Goal: Check status: Check status

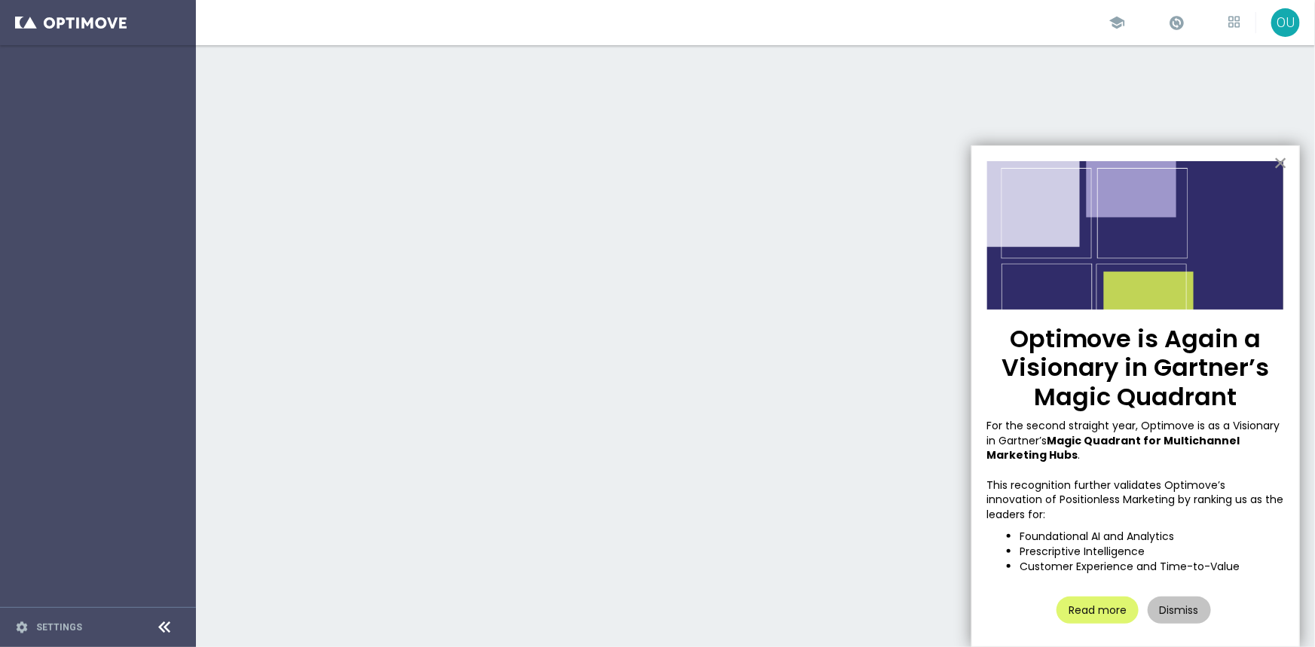
click at [1281, 158] on button "×" at bounding box center [1280, 163] width 14 height 24
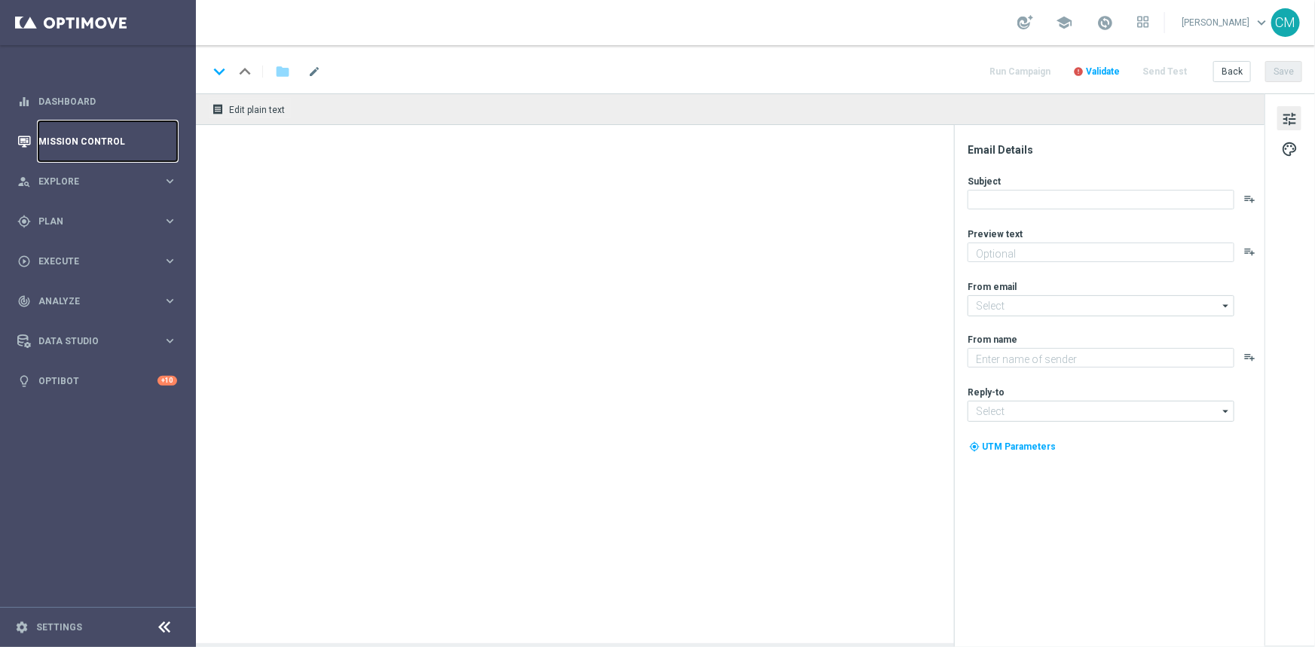
click at [80, 136] on link "Mission Control" at bounding box center [107, 141] width 139 height 40
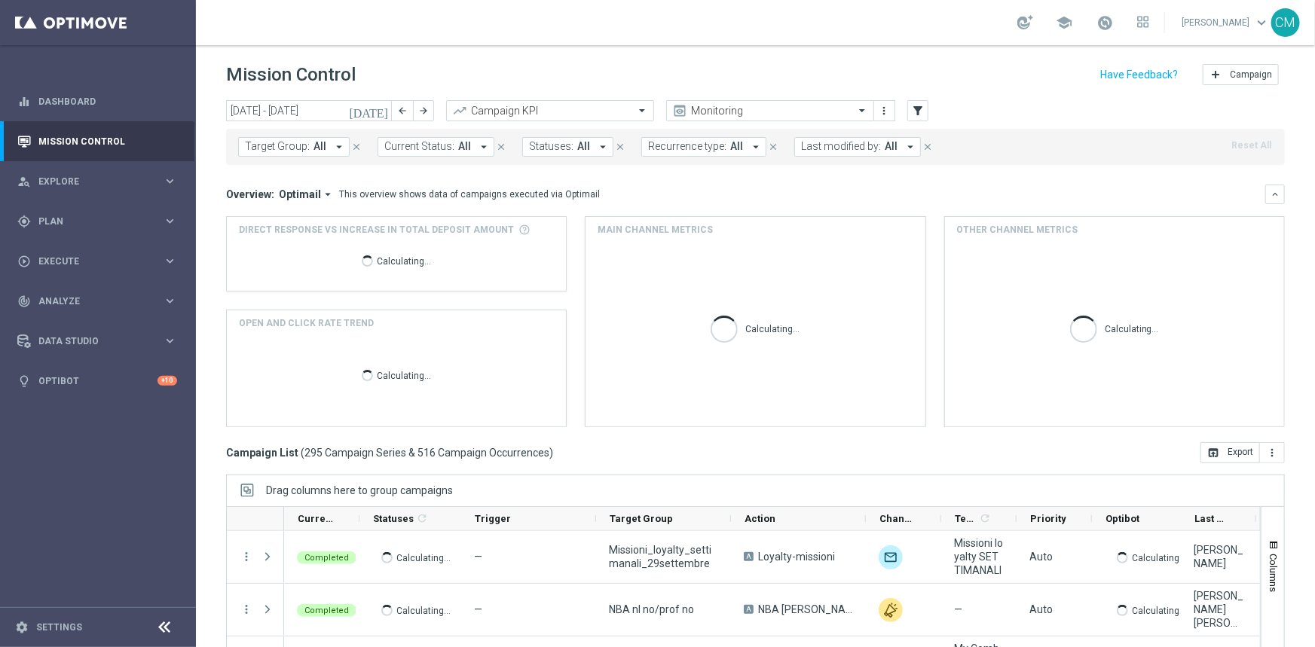
click at [377, 113] on icon "[DATE]" at bounding box center [369, 111] width 41 height 14
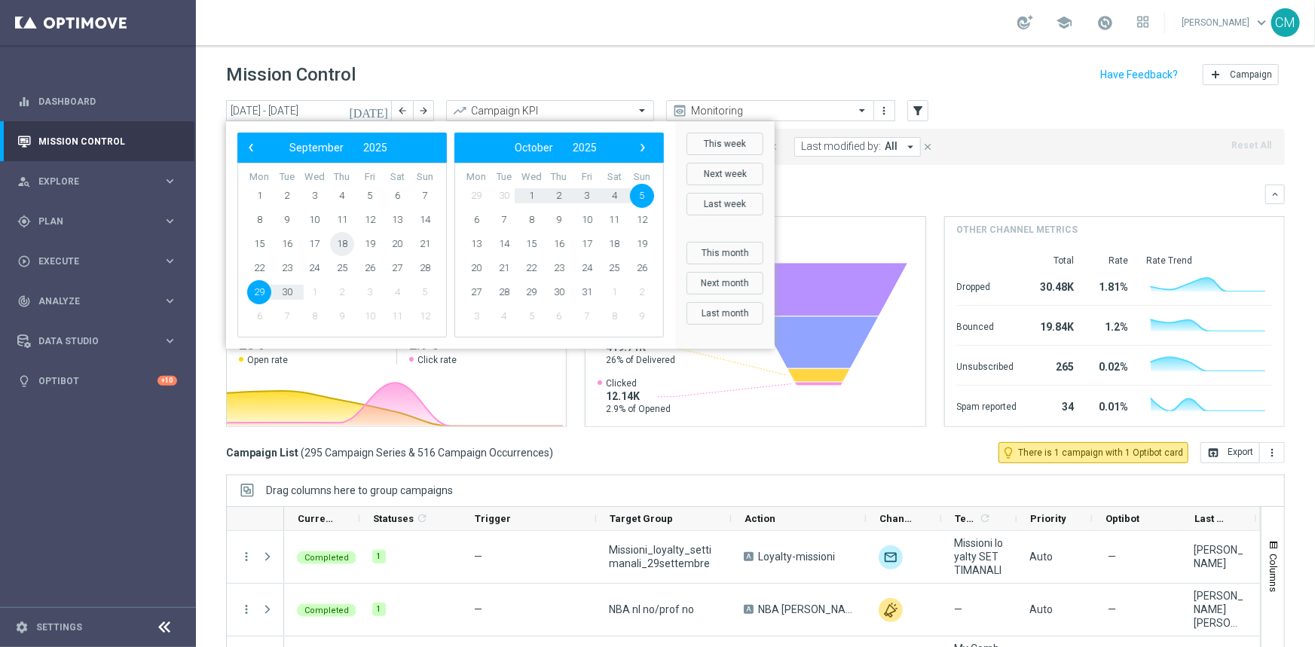
click at [347, 241] on span "18" at bounding box center [342, 244] width 24 height 24
type input "[DATE] - [DATE]"
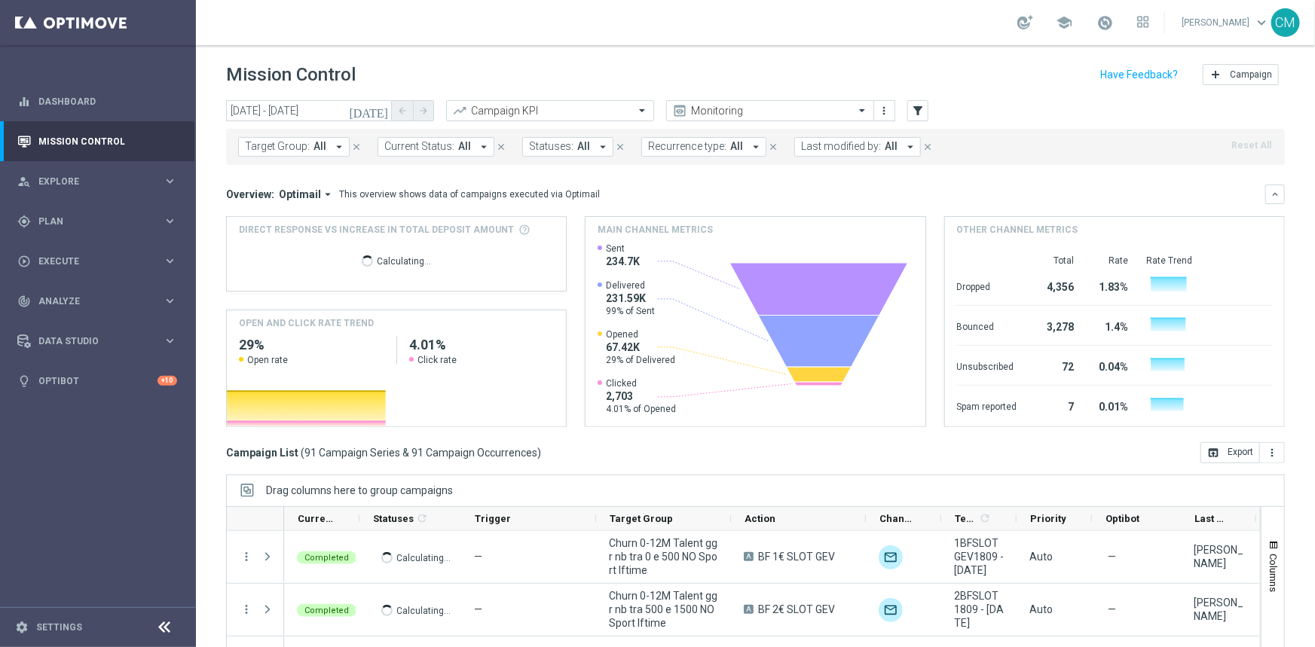
click at [818, 152] on span "Last modified by:" at bounding box center [841, 146] width 80 height 13
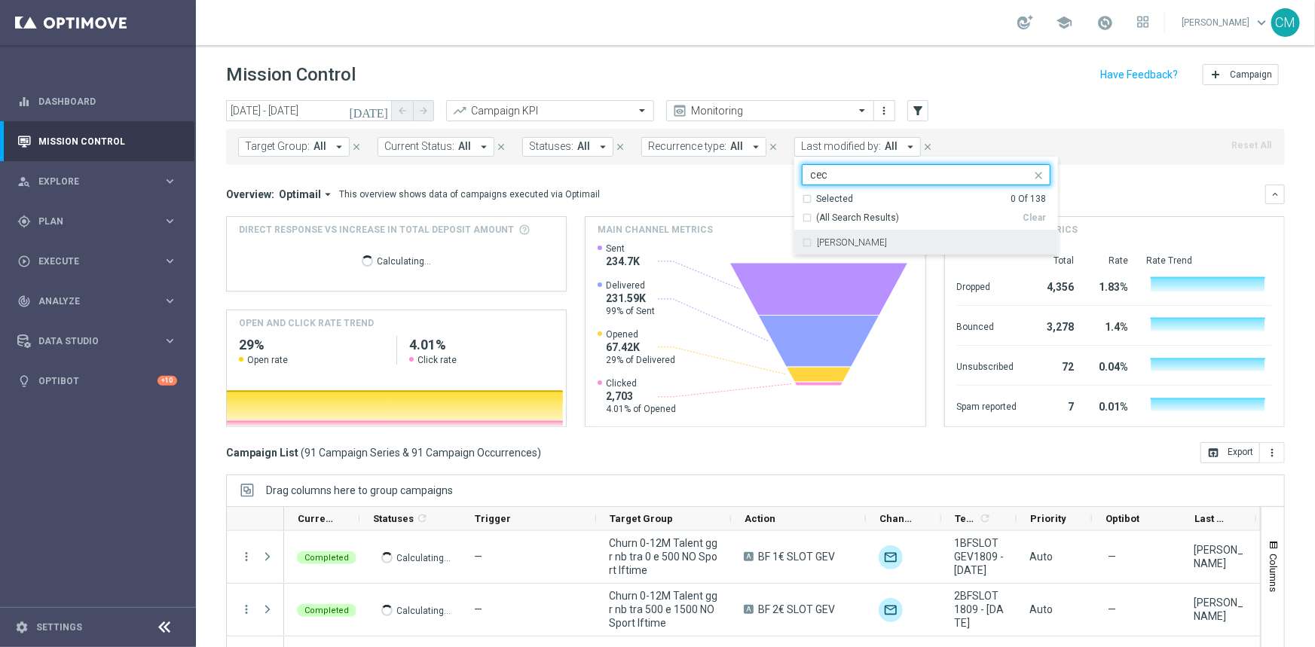
click at [875, 238] on div "[PERSON_NAME]" at bounding box center [934, 242] width 234 height 9
type input "cec"
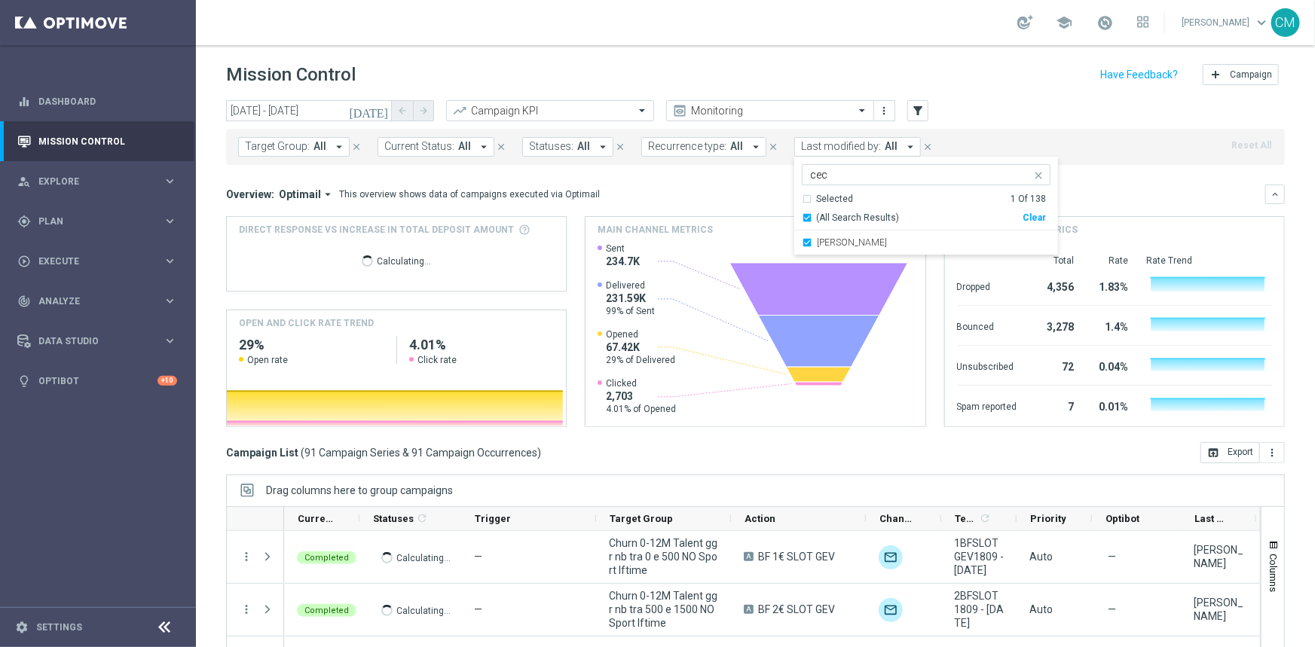
click at [1113, 188] on div "Overview: Optimail arrow_drop_down This overview shows data of campaigns execut…" at bounding box center [745, 195] width 1039 height 14
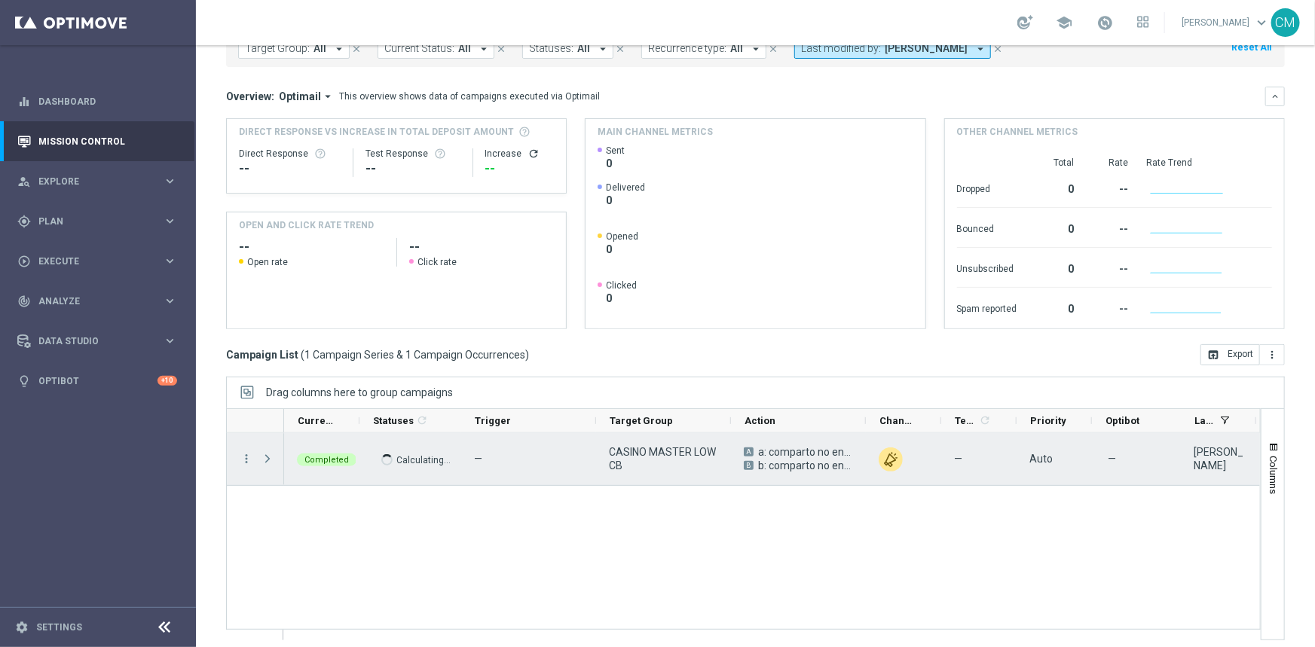
scroll to position [99, 0]
click at [243, 452] on icon "more_vert" at bounding box center [247, 458] width 14 height 14
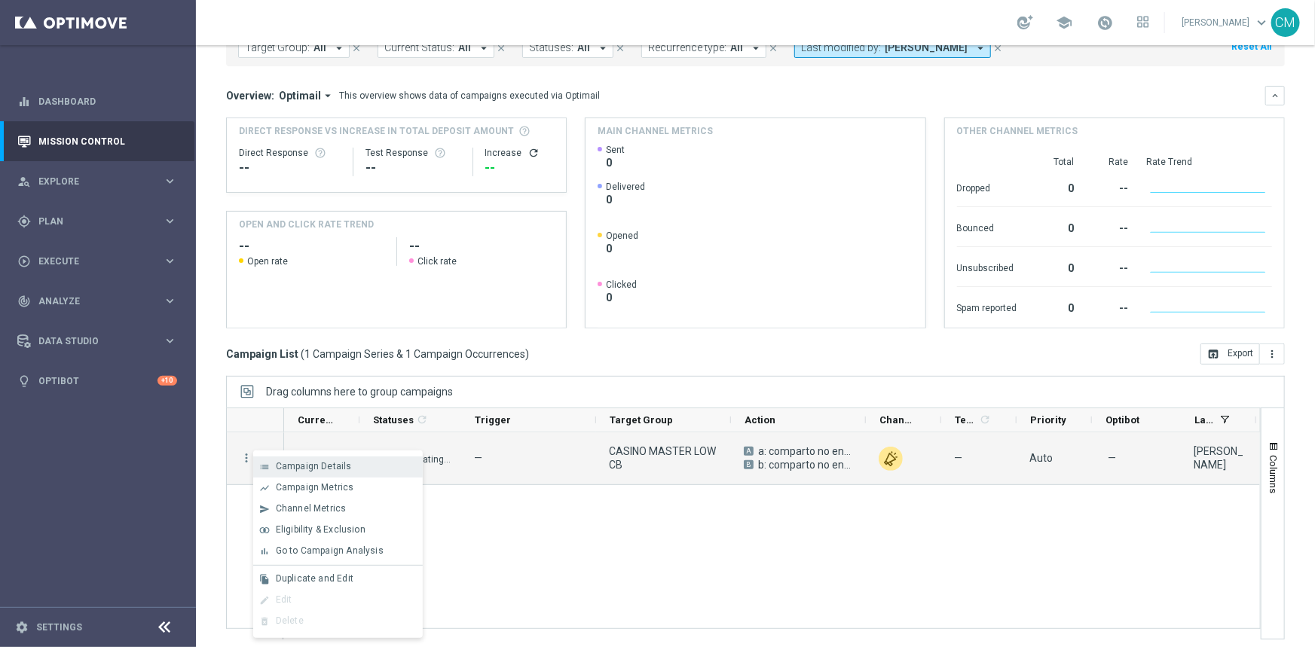
click at [339, 466] on span "Campaign Details" at bounding box center [314, 466] width 76 height 11
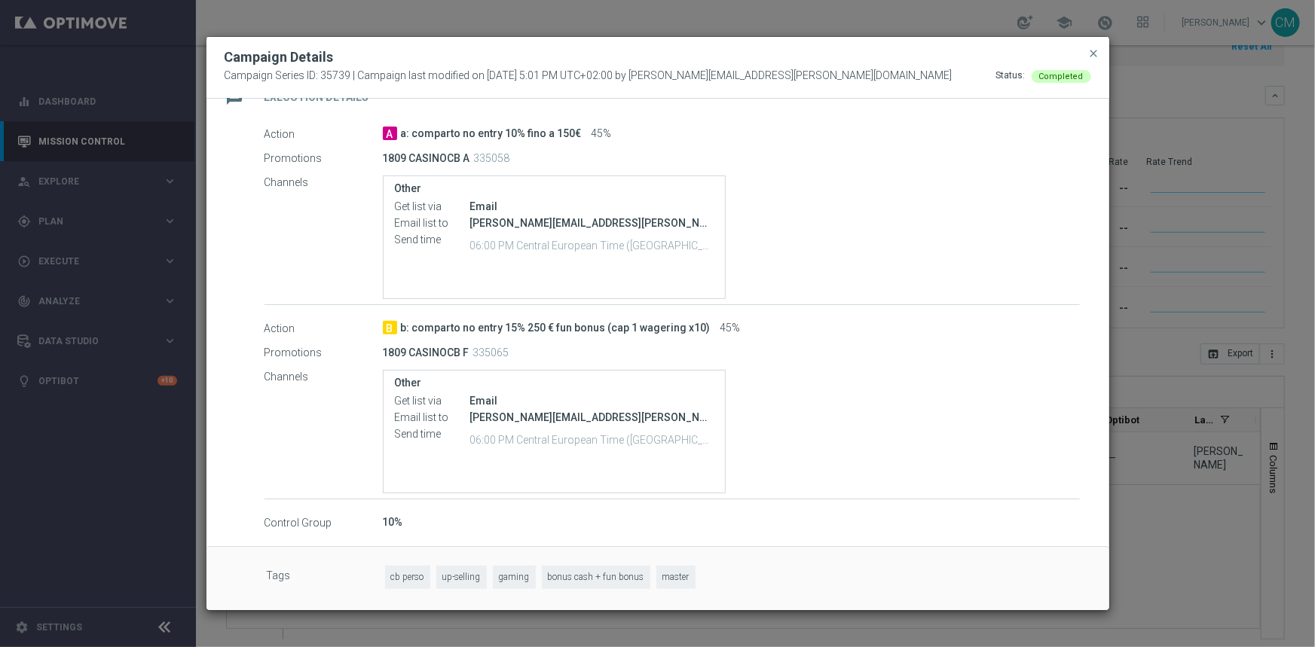
scroll to position [0, 0]
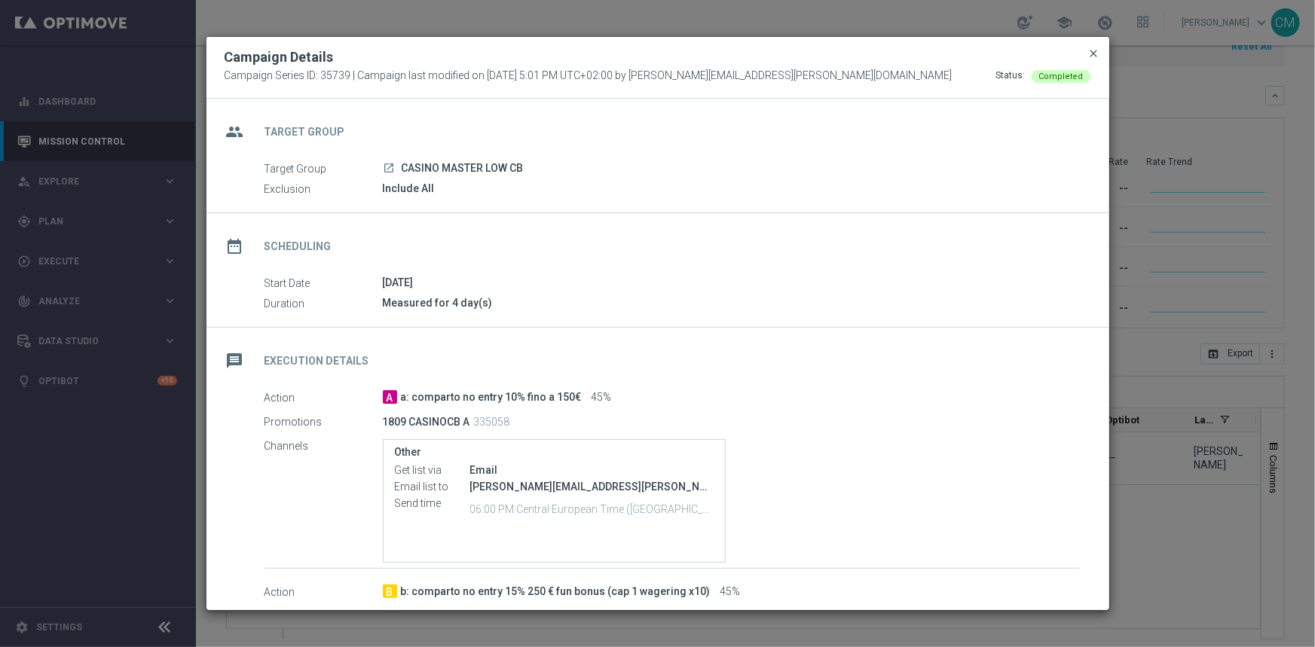
click at [1092, 52] on span "close" at bounding box center [1094, 53] width 12 height 12
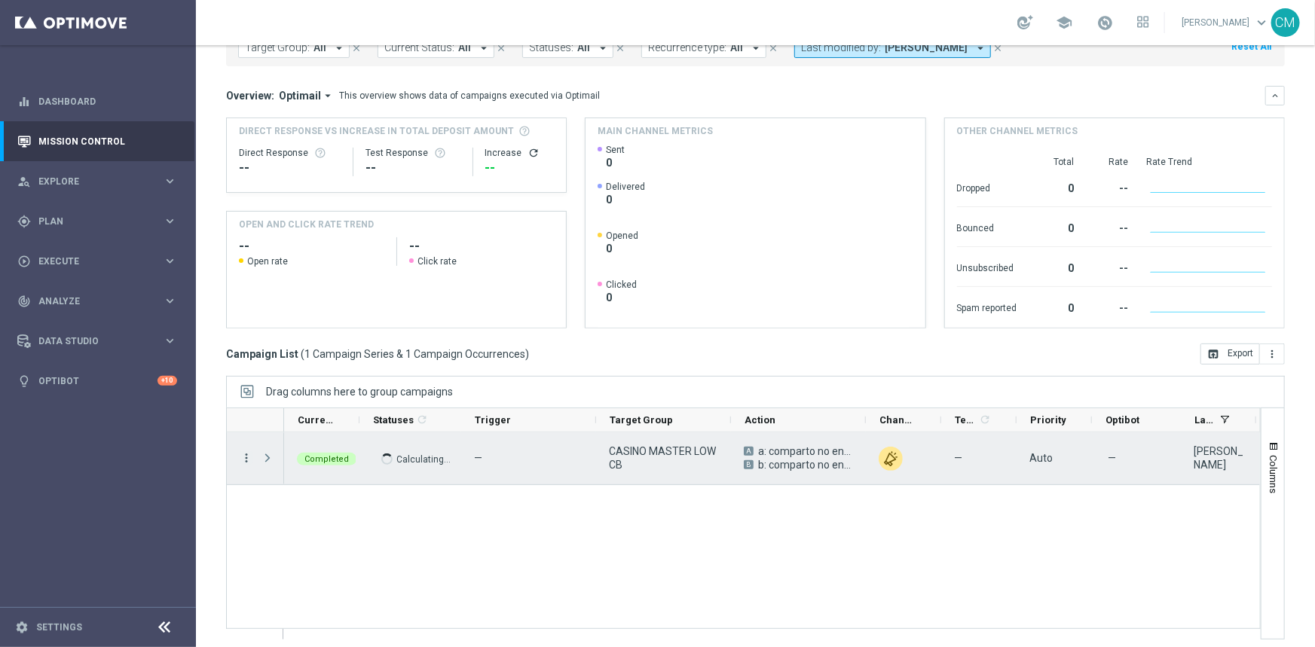
click at [243, 451] on icon "more_vert" at bounding box center [247, 458] width 14 height 14
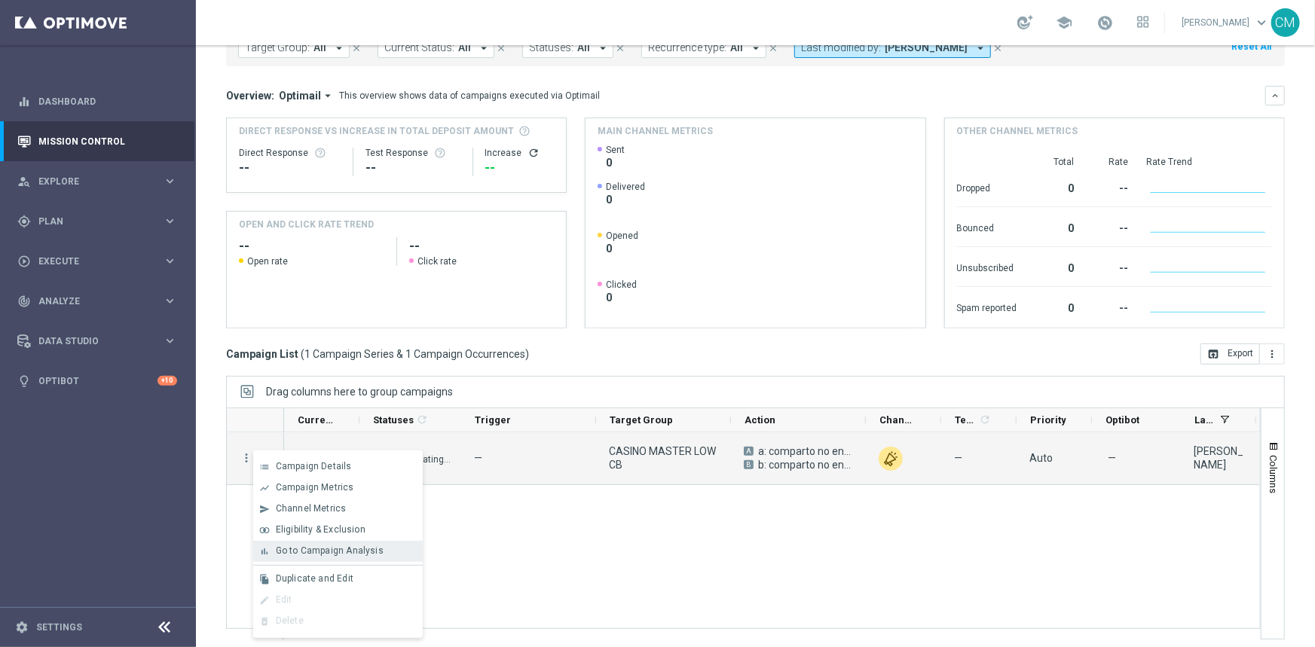
click at [314, 554] on span "Go to Campaign Analysis" at bounding box center [330, 550] width 108 height 11
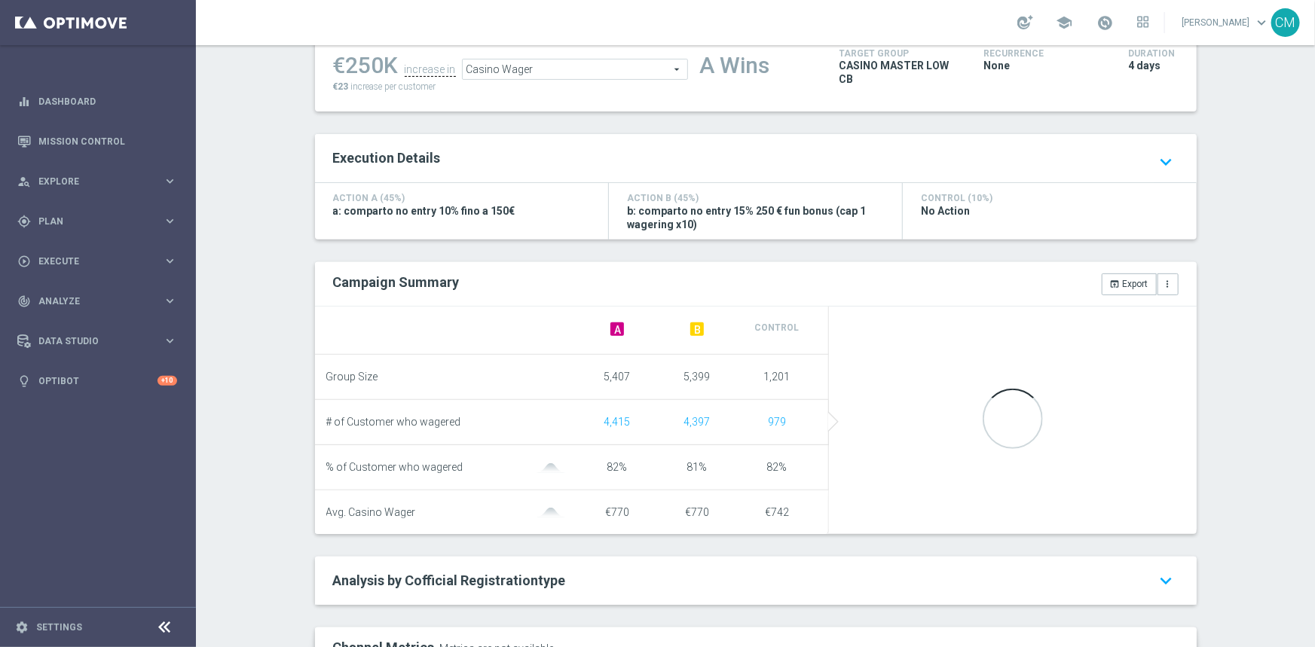
scroll to position [223, 0]
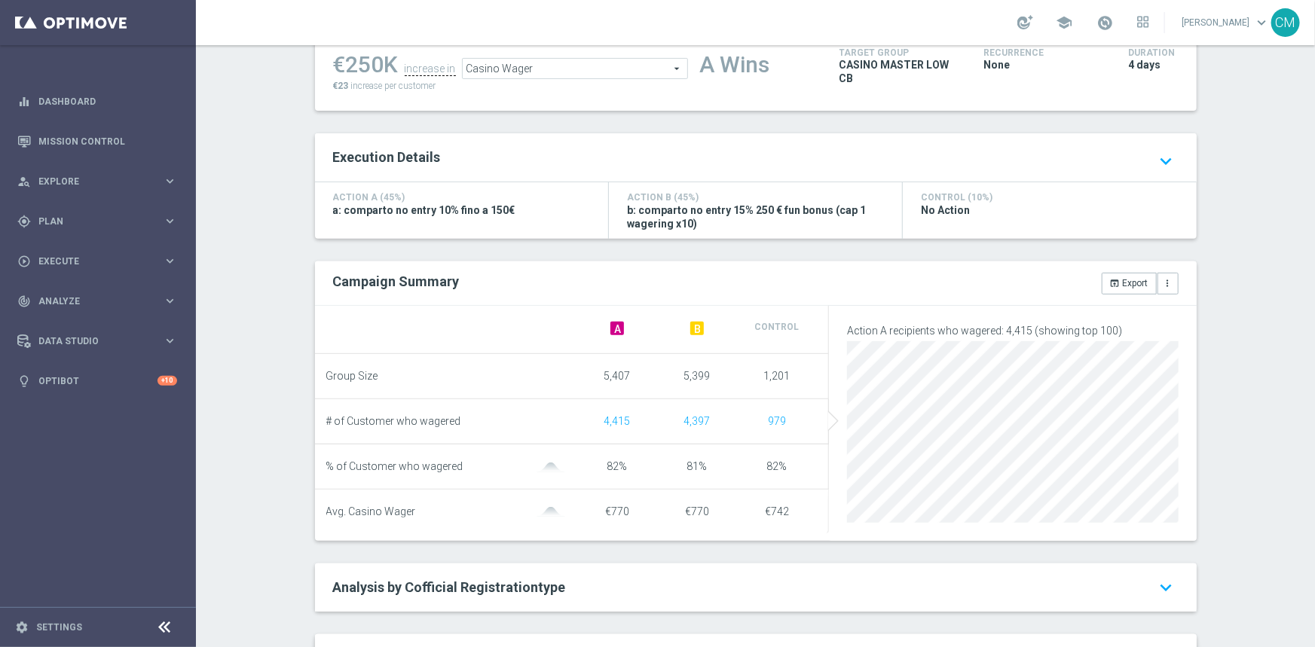
click at [900, 277] on div "open_in_browser Export more_vert" at bounding box center [973, 283] width 434 height 21
click at [1129, 281] on button "open_in_browser Export" at bounding box center [1128, 283] width 55 height 21
click at [1132, 284] on button "open_in_browser Export" at bounding box center [1128, 283] width 55 height 21
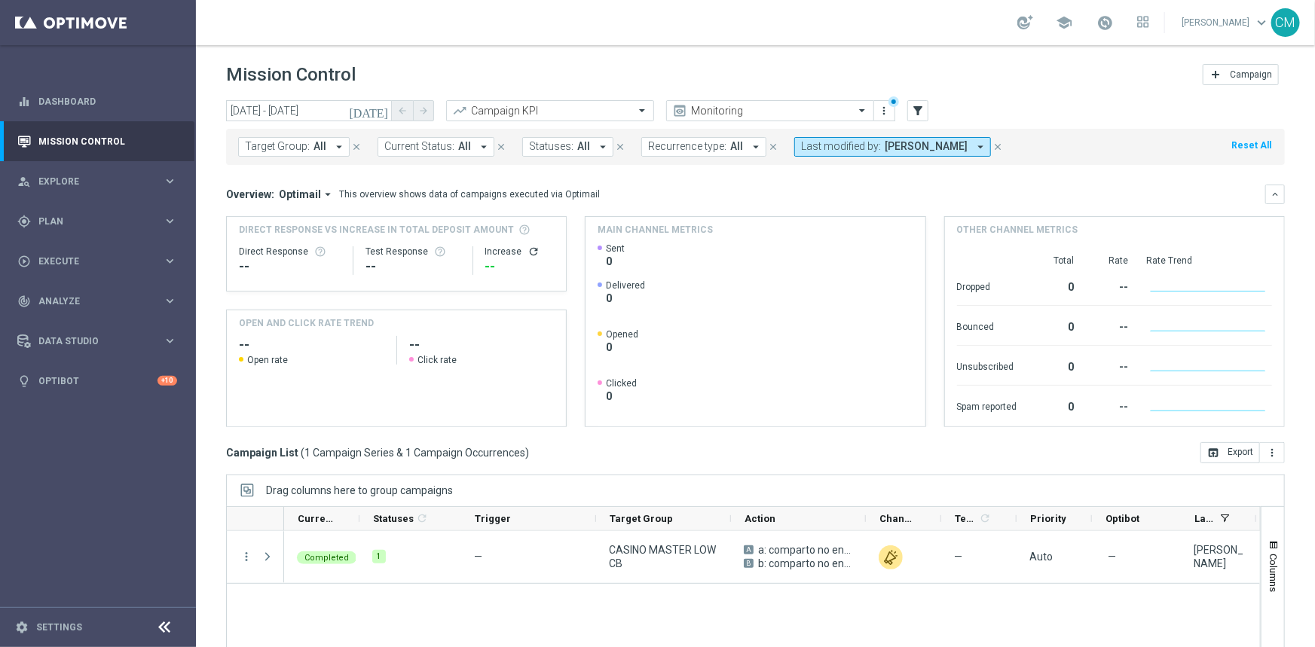
scroll to position [99, 0]
